Goal: Obtain resource: Download file/media

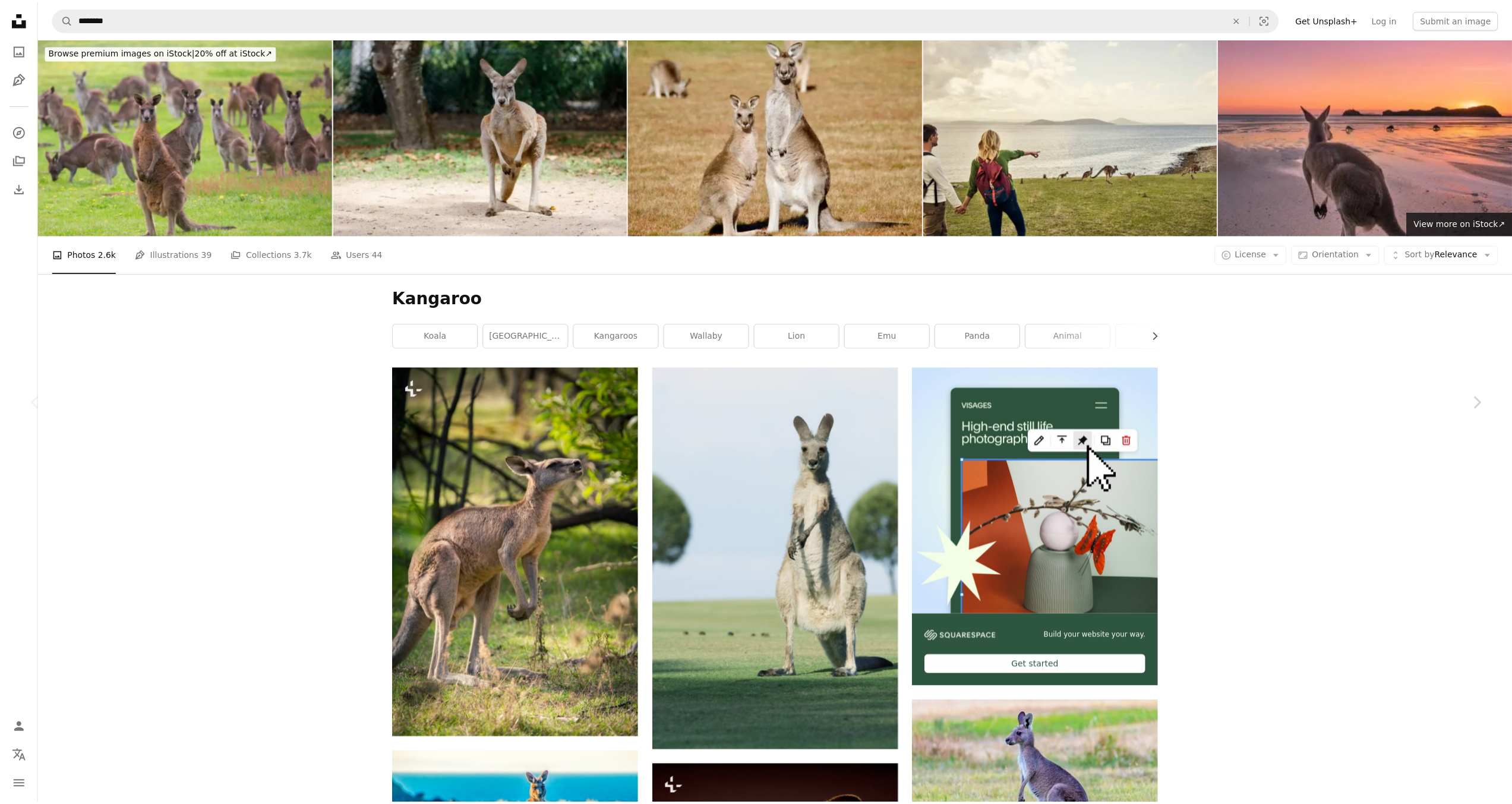
scroll to position [178, 0]
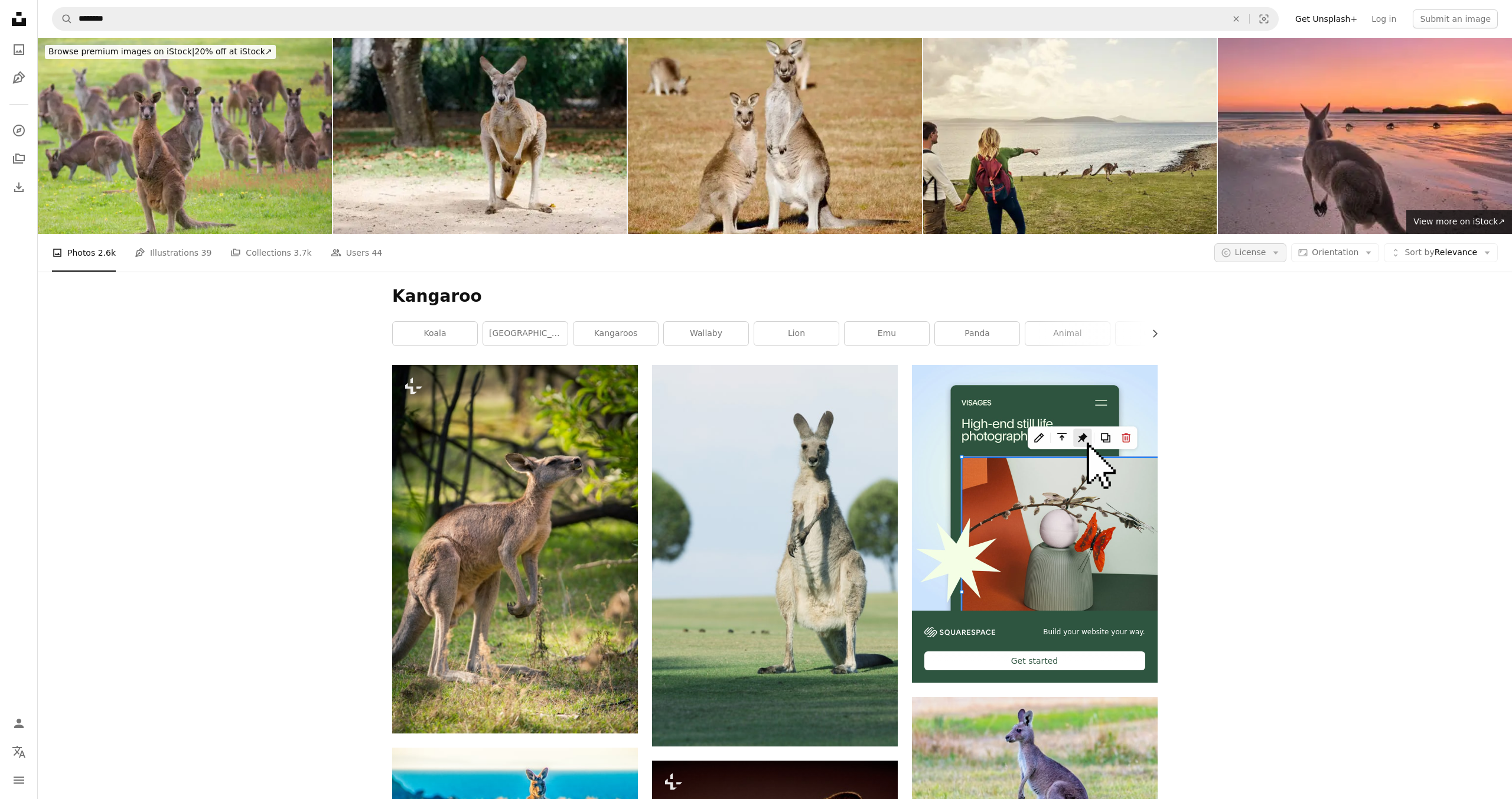
click at [1245, 250] on span "License" at bounding box center [1250, 251] width 31 height 9
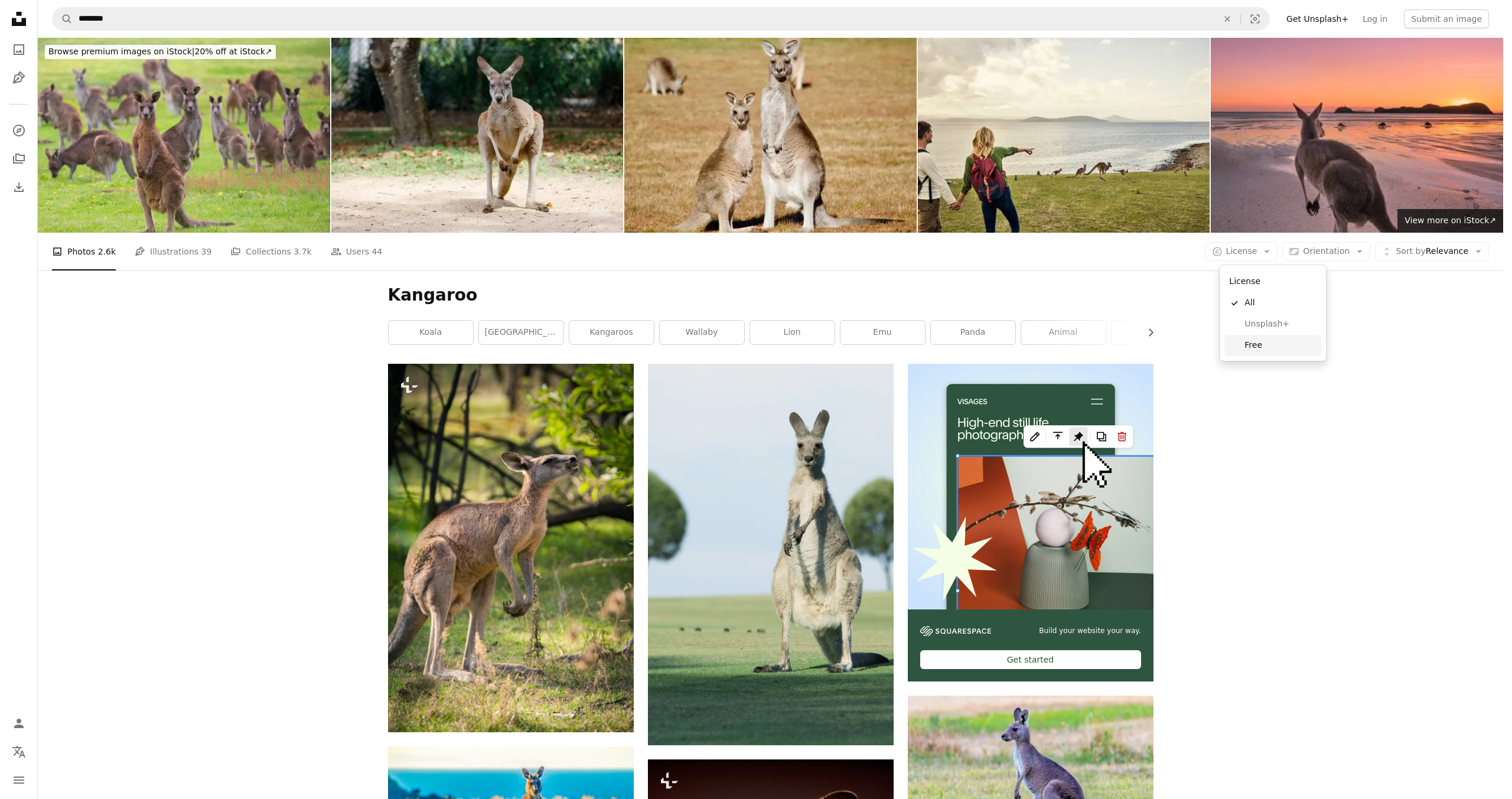
click at [1286, 348] on span "Free" at bounding box center [1281, 345] width 72 height 12
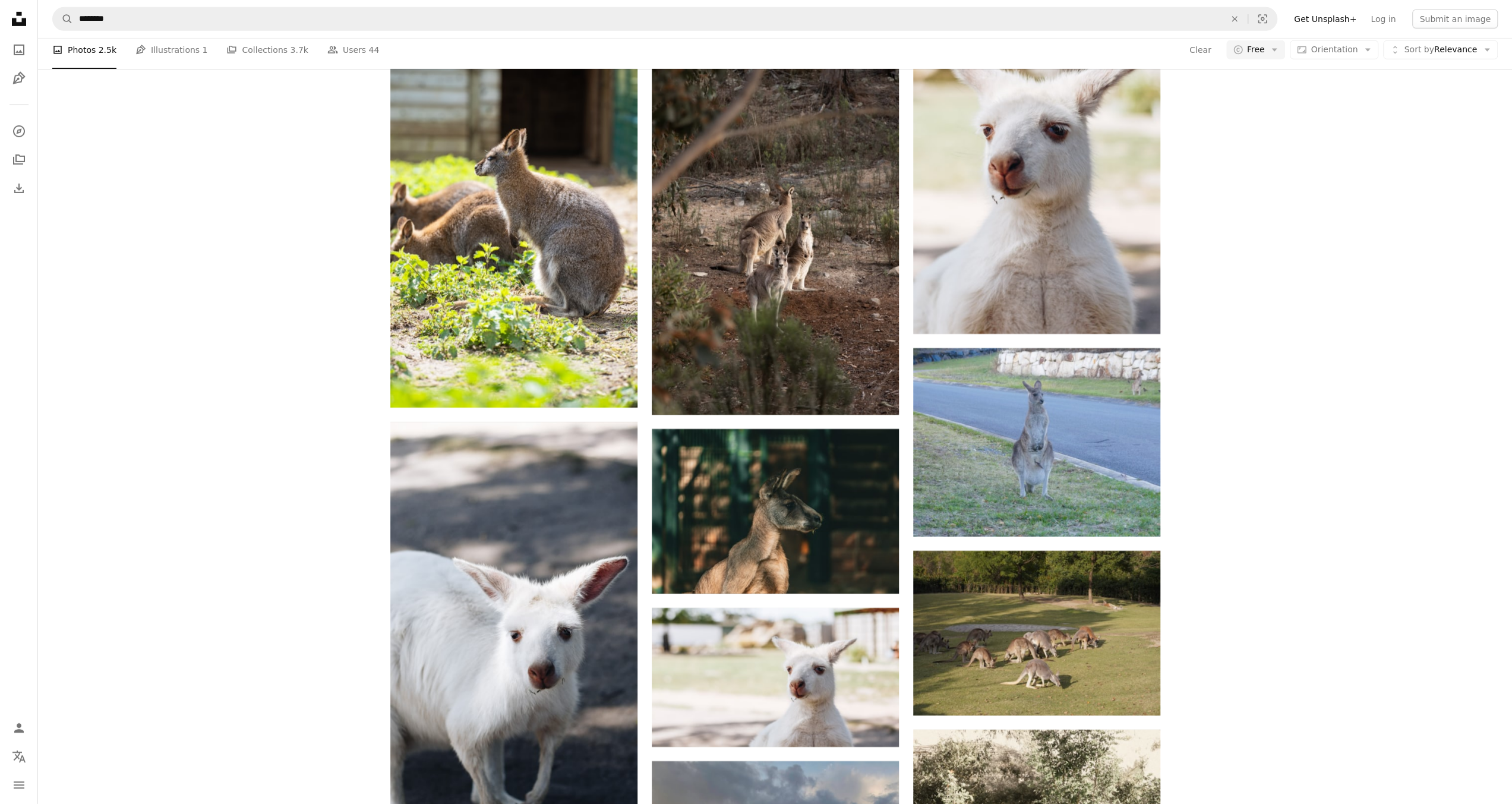
scroll to position [8495, 0]
